Goal: Check status: Check status

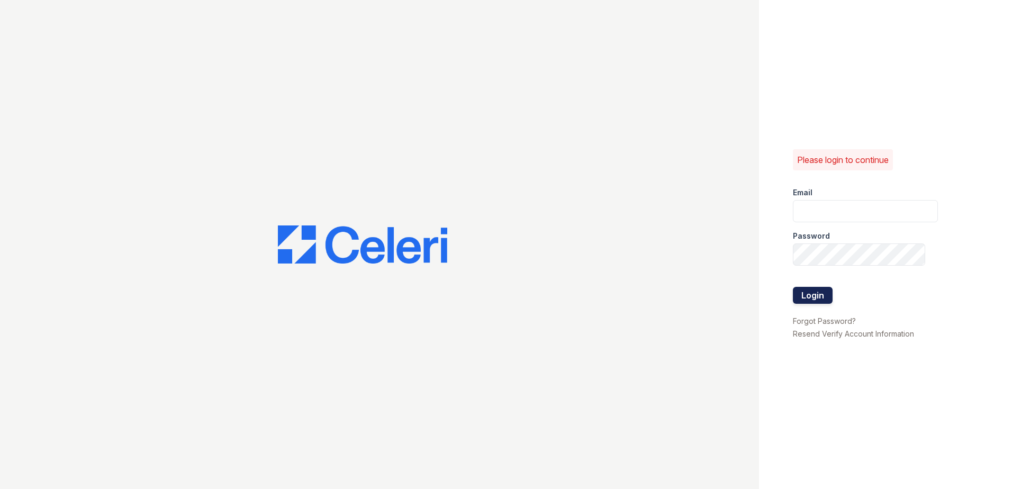
type input "[EMAIL_ADDRESS][DOMAIN_NAME]"
click at [801, 287] on button "Login" at bounding box center [813, 295] width 40 height 17
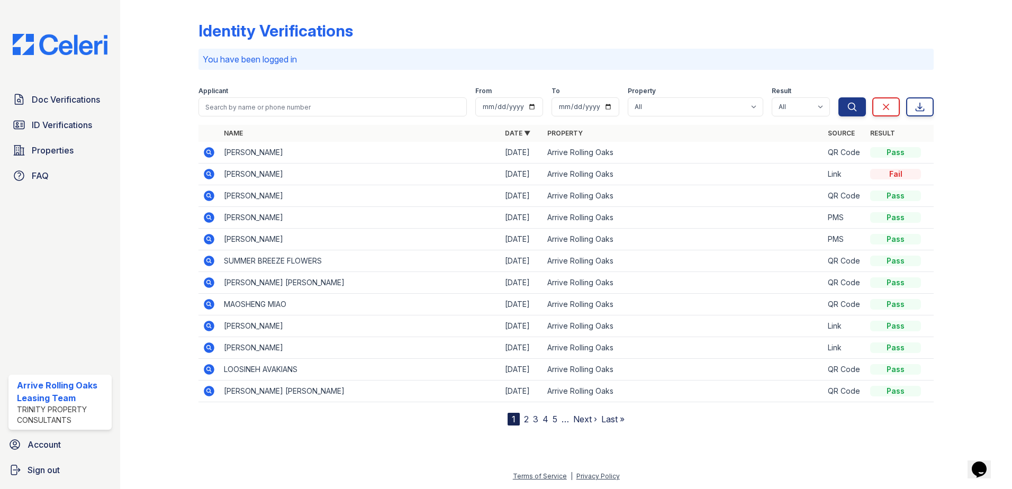
click at [595, 424] on link "Next ›" at bounding box center [585, 419] width 24 height 11
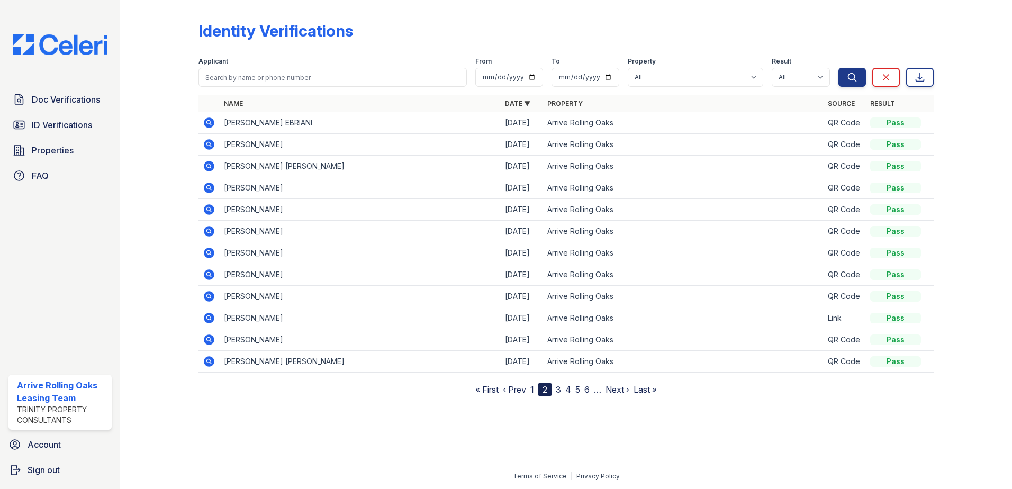
click at [588, 422] on div at bounding box center [566, 441] width 858 height 57
click at [612, 390] on link "Next ›" at bounding box center [618, 389] width 24 height 11
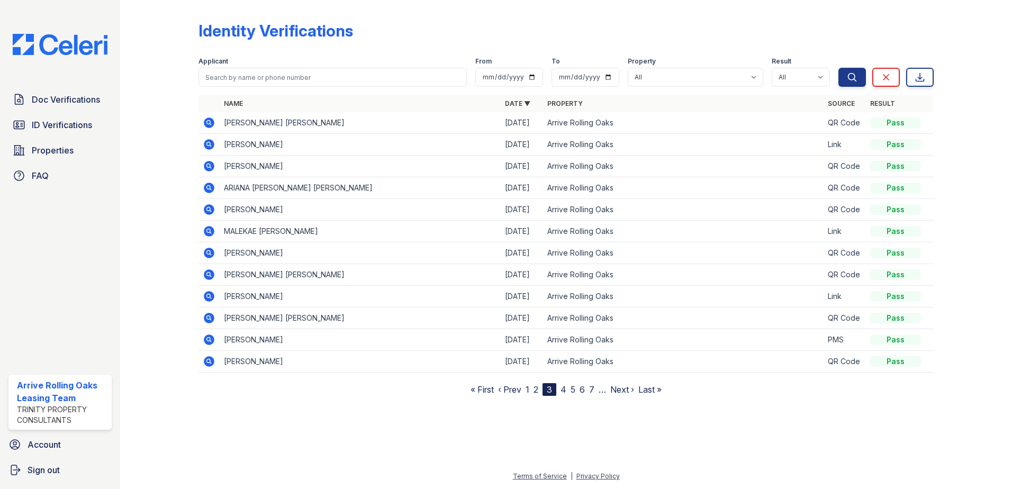
click at [628, 390] on link "Next ›" at bounding box center [622, 389] width 24 height 11
click at [628, 390] on link "Next ›" at bounding box center [627, 389] width 24 height 11
